Goal: Use online tool/utility: Utilize a website feature to perform a specific function

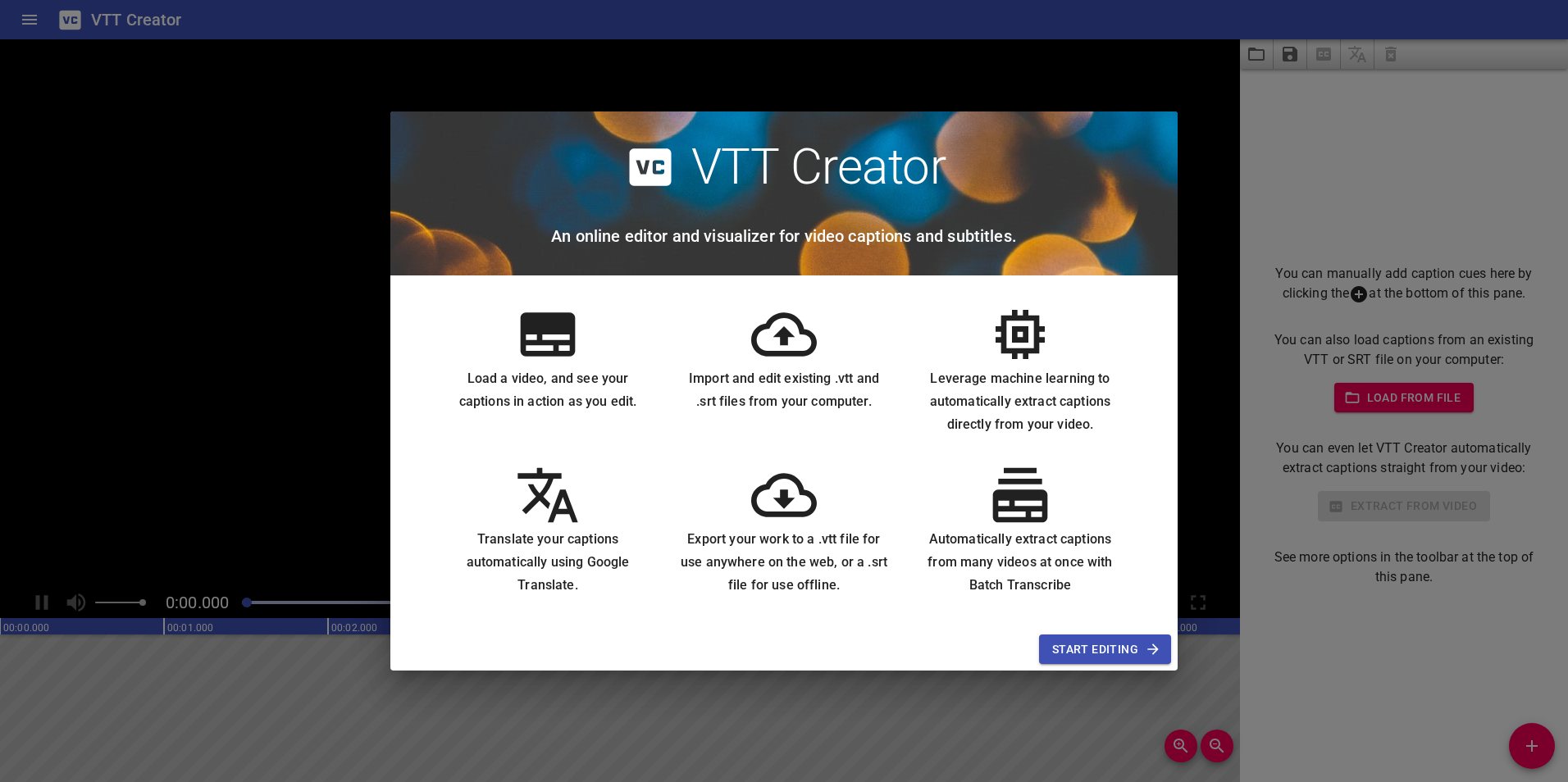
click at [1072, 639] on span "Start Editing" at bounding box center [1104, 649] width 106 height 20
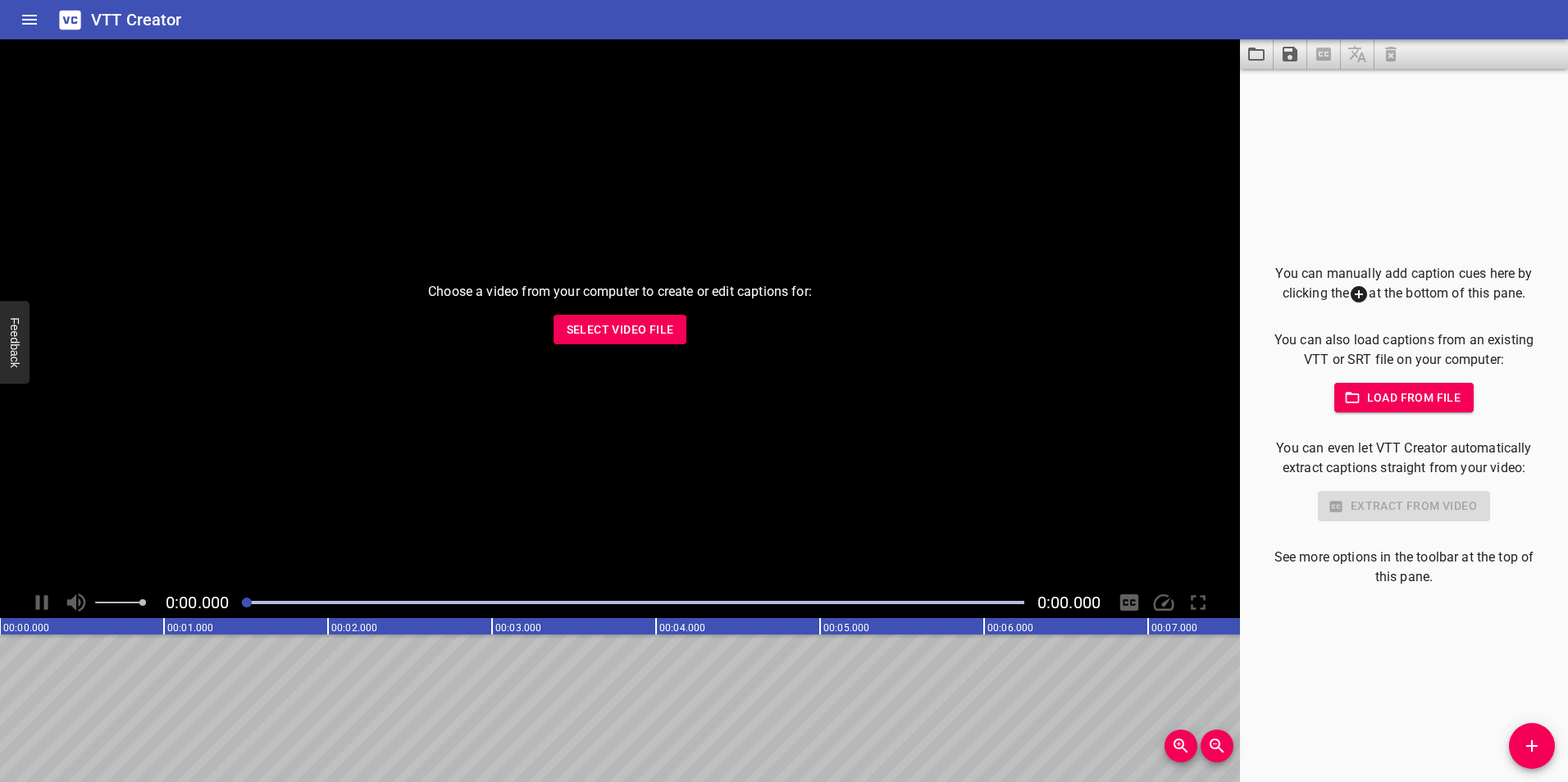
click at [612, 323] on span "Select Video File" at bounding box center [620, 330] width 107 height 20
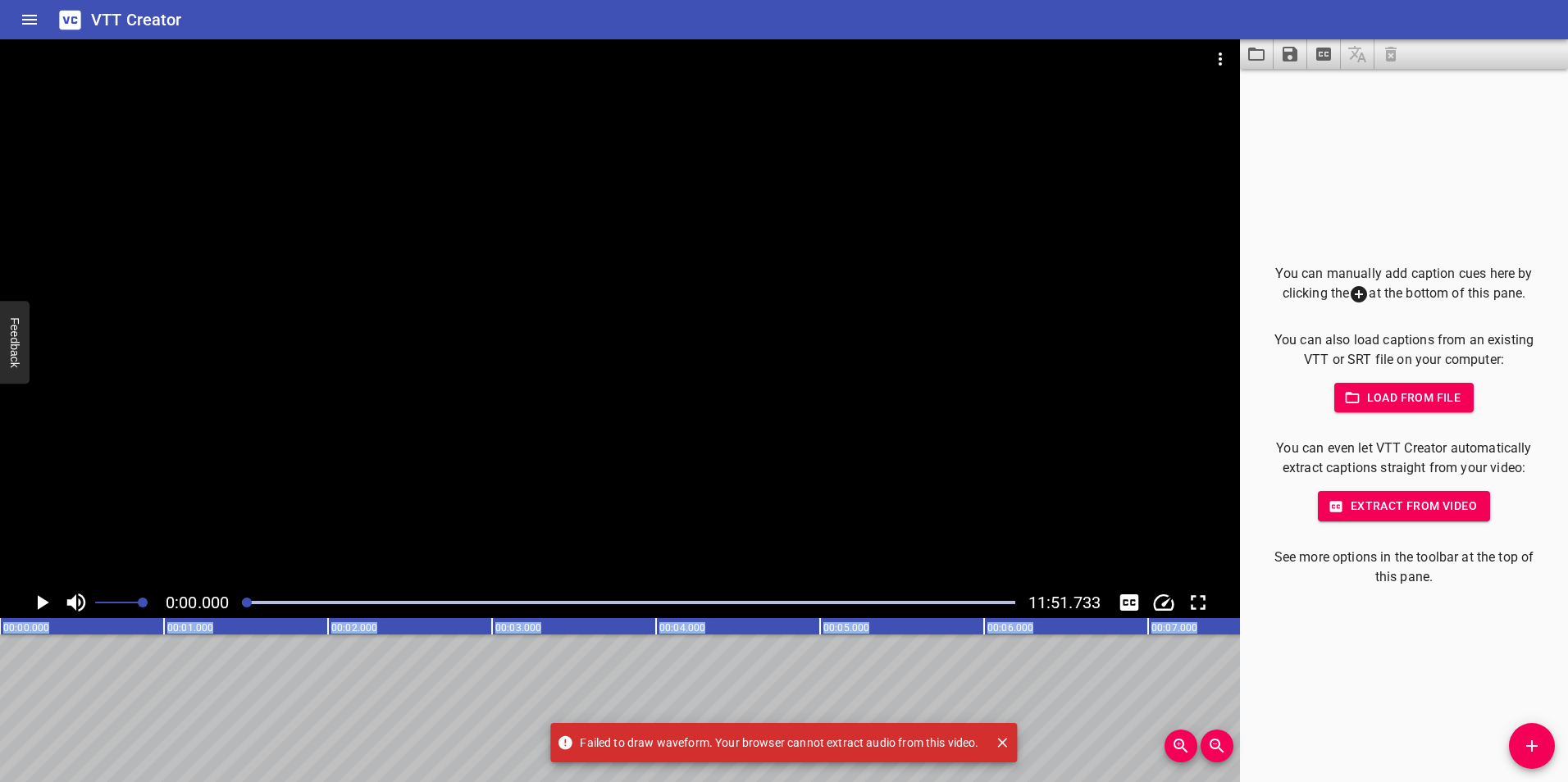
drag, startPoint x: 226, startPoint y: 628, endPoint x: 291, endPoint y: 638, distance: 65.8
drag, startPoint x: 291, startPoint y: 638, endPoint x: 335, endPoint y: 627, distance: 45.4
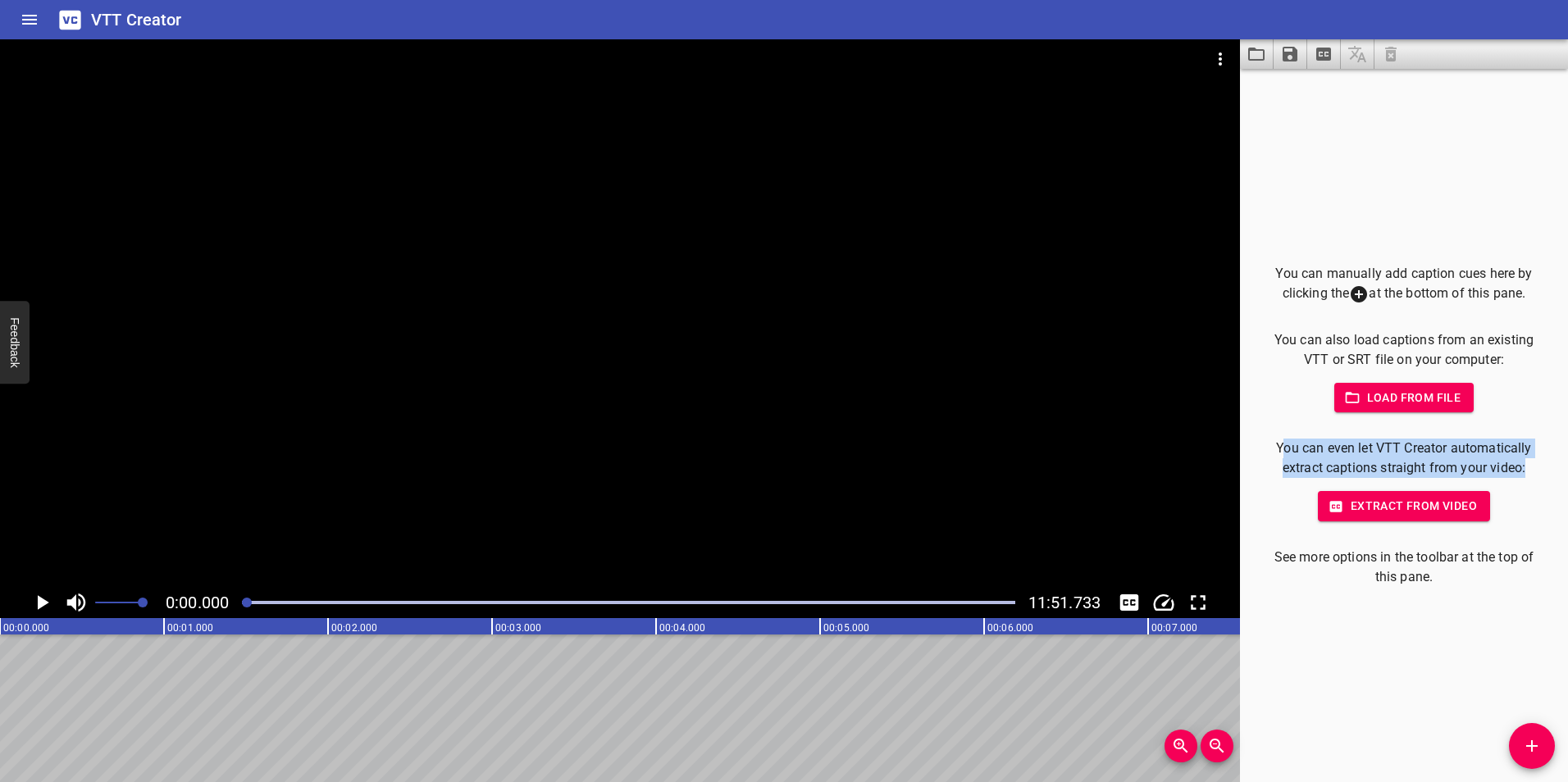
drag, startPoint x: 1281, startPoint y: 444, endPoint x: 1522, endPoint y: 469, distance: 242.3
click at [1522, 469] on p "You can even let VTT Creator automatically extract captions straight from your …" at bounding box center [1404, 458] width 275 height 40
click at [1326, 444] on p "You can even let VTT Creator automatically extract captions straight from your …" at bounding box center [1404, 458] width 275 height 40
drag, startPoint x: 579, startPoint y: 625, endPoint x: 732, endPoint y: 626, distance: 153.0
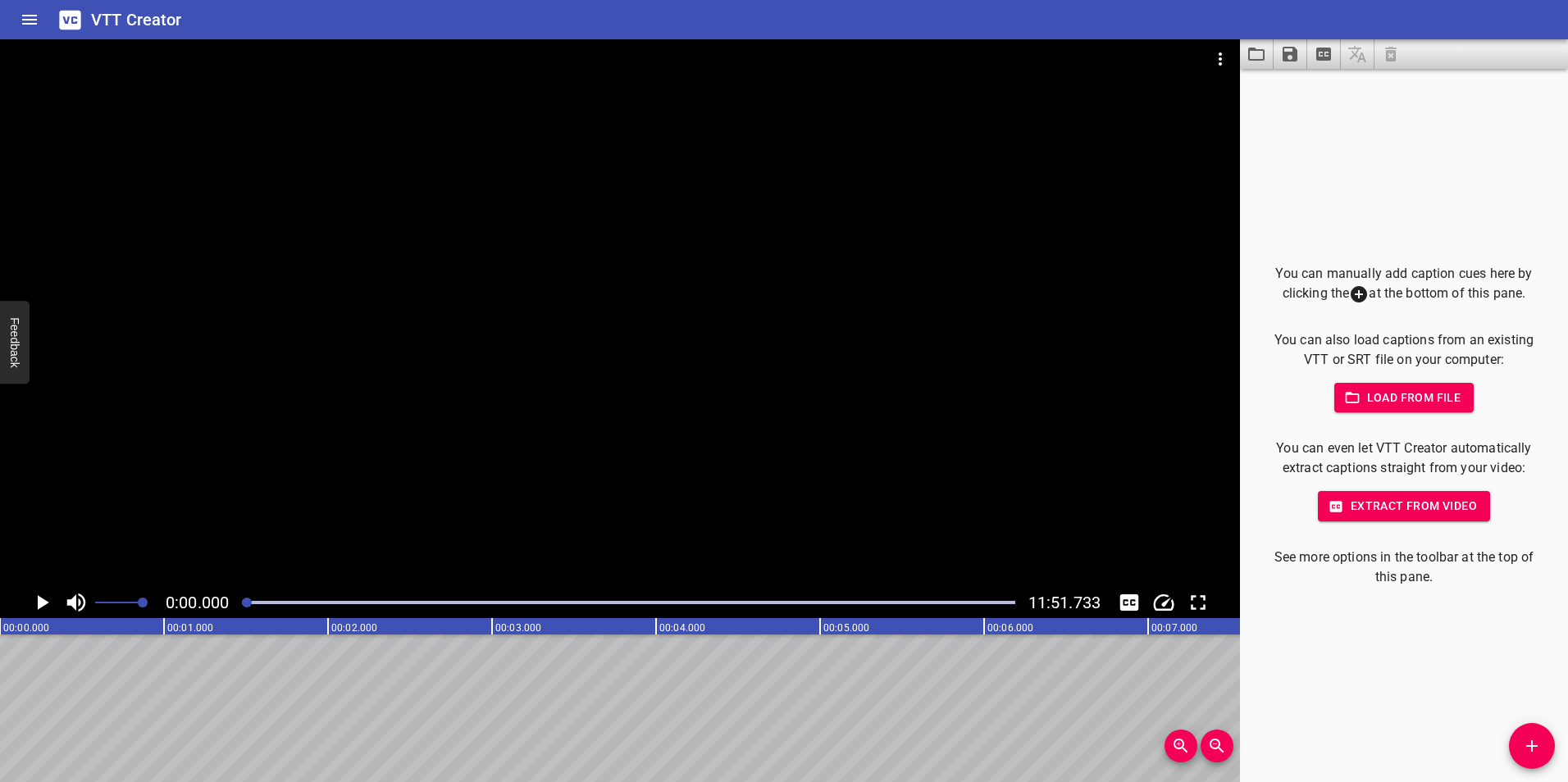
drag, startPoint x: 870, startPoint y: 603, endPoint x: 912, endPoint y: 605, distance: 42.0
click at [912, 605] on div at bounding box center [629, 602] width 792 height 23
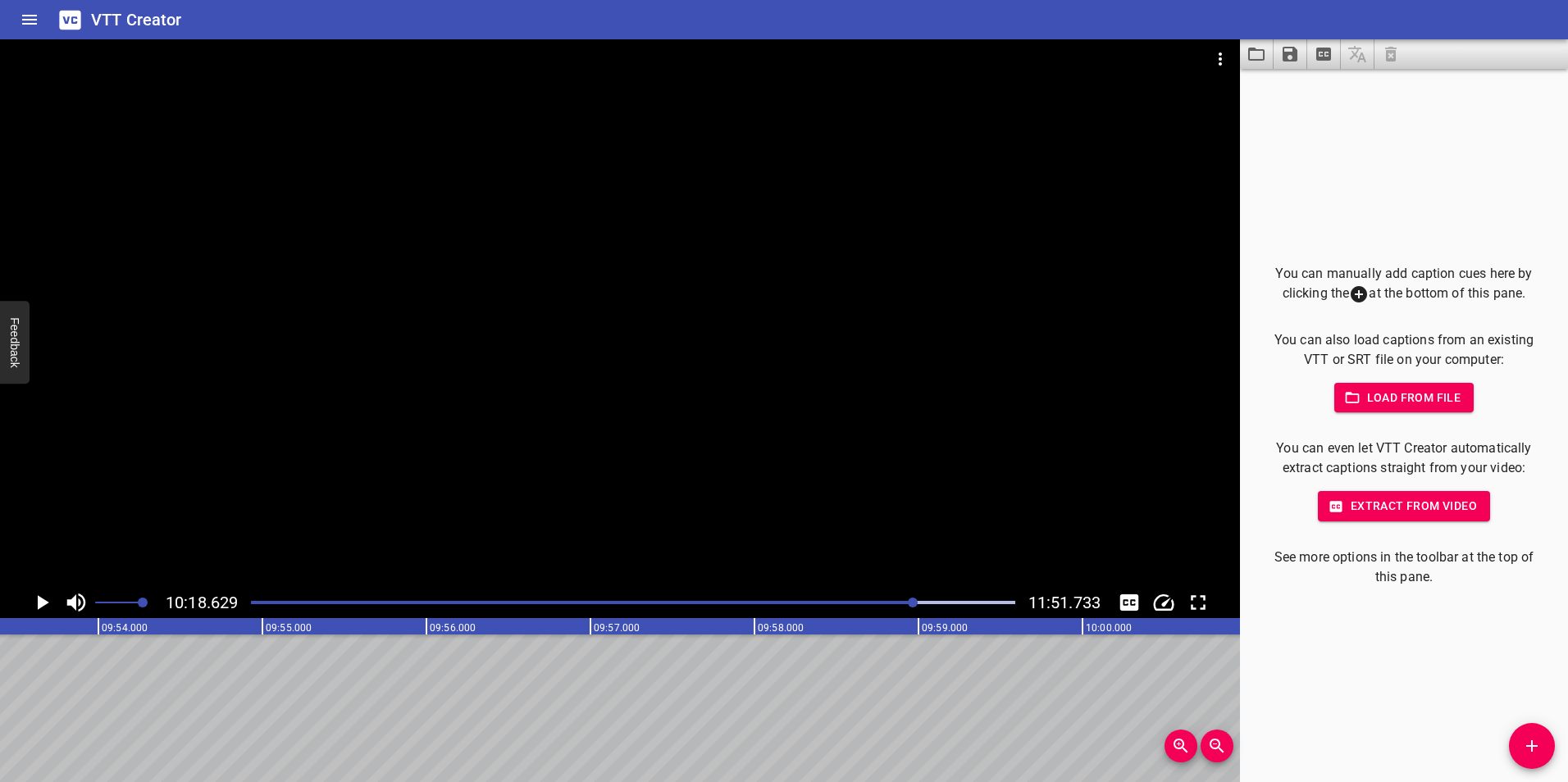
scroll to position [0, 101449]
drag, startPoint x: 917, startPoint y: 604, endPoint x: 595, endPoint y: 604, distance: 322.0
click at [595, 604] on div at bounding box center [593, 603] width 10 height 10
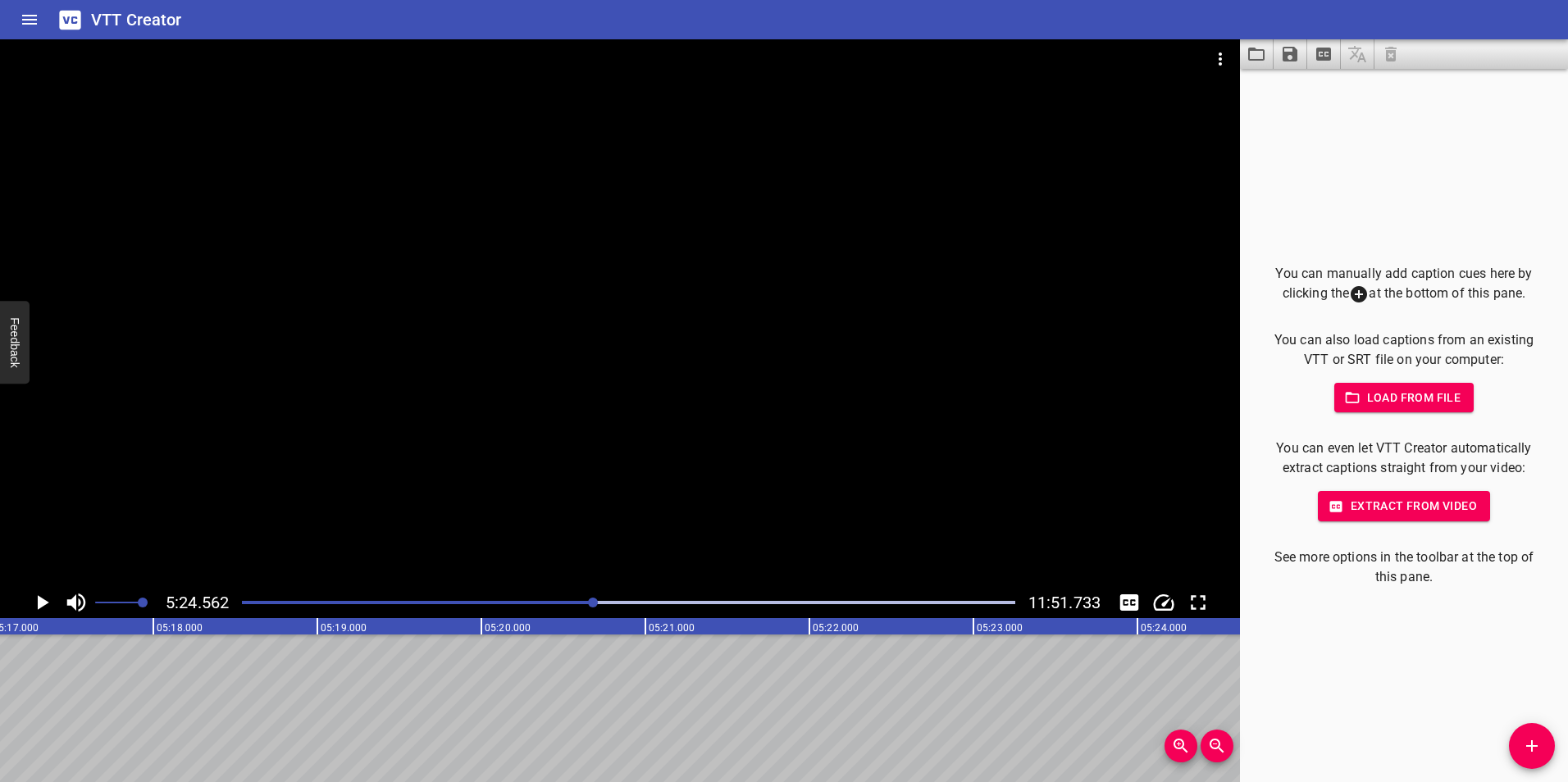
scroll to position [0, 53225]
